Goal: Task Accomplishment & Management: Use online tool/utility

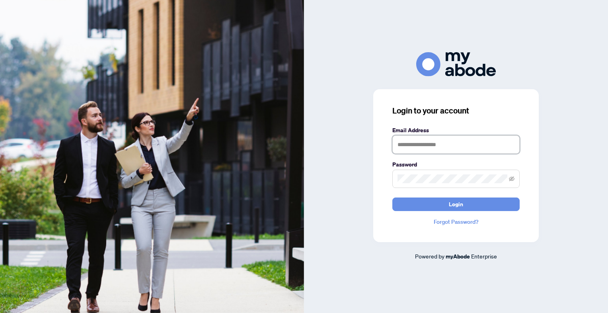
click at [423, 144] on input "text" at bounding box center [455, 144] width 127 height 18
type input "**********"
click at [392, 197] on button "Login" at bounding box center [455, 204] width 127 height 14
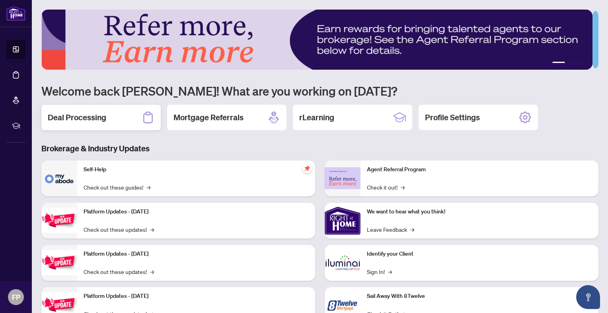
click at [79, 119] on h2 "Deal Processing" at bounding box center [77, 117] width 58 height 11
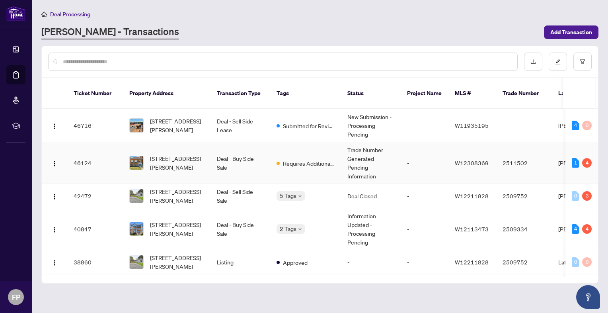
click at [247, 155] on td "Deal - Buy Side Sale" at bounding box center [240, 163] width 60 height 42
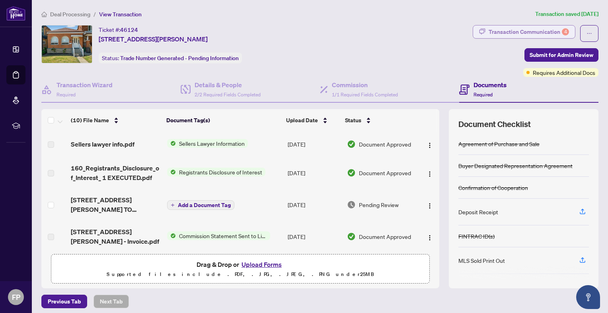
click at [533, 31] on div "Transaction Communication 4" at bounding box center [528, 31] width 80 height 13
